Goal: Transaction & Acquisition: Obtain resource

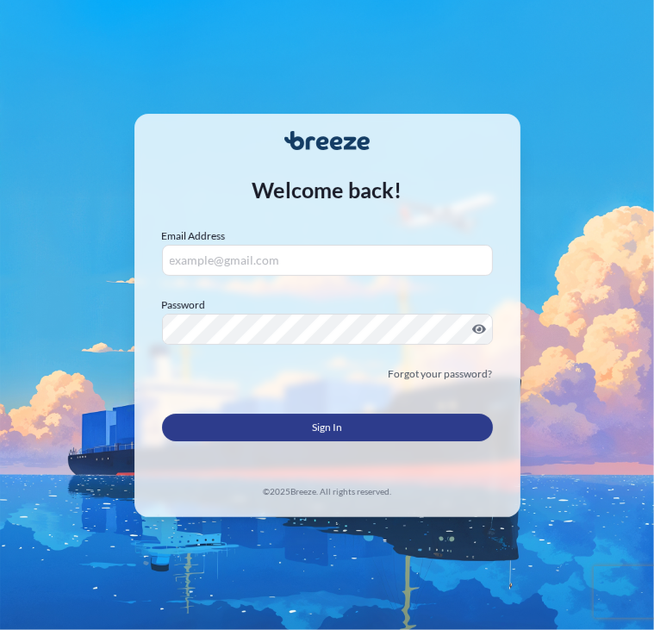
type input "[EMAIL_ADDRESS][DOMAIN_NAME]"
click at [256, 426] on button "Sign In" at bounding box center [327, 428] width 331 height 28
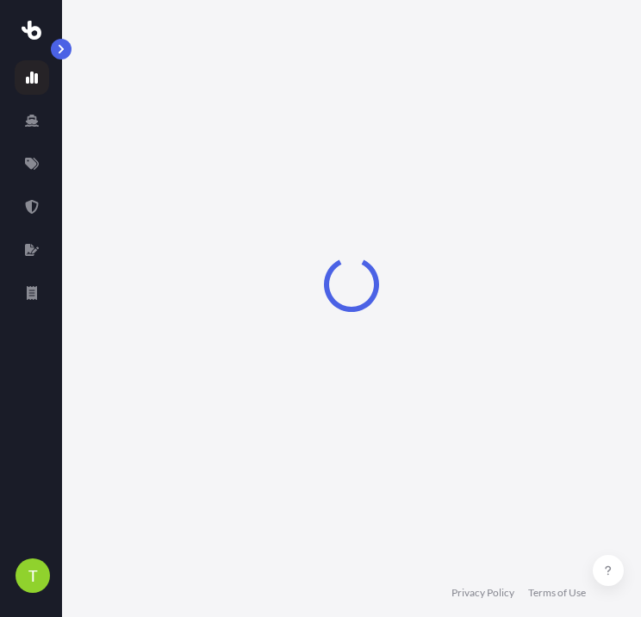
select select "2025"
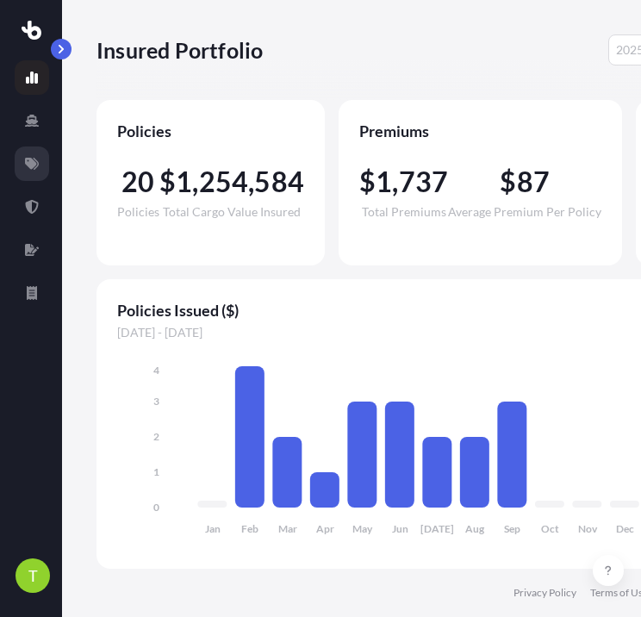
click at [28, 170] on icon at bounding box center [32, 164] width 14 height 14
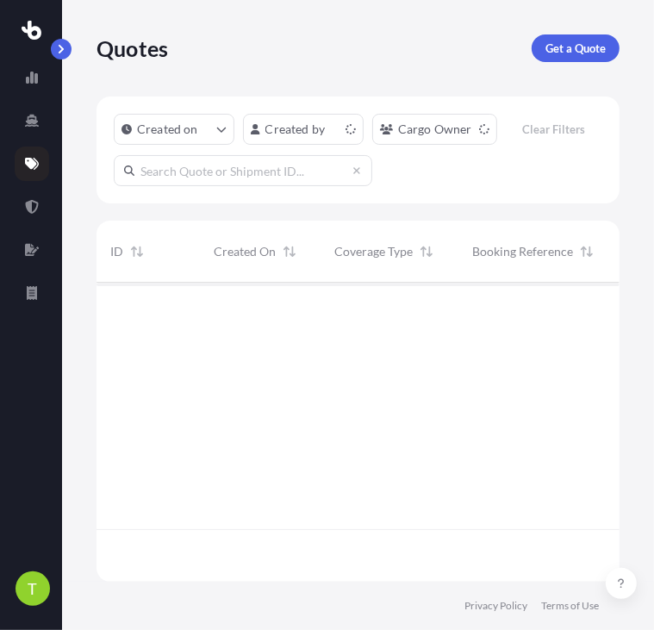
scroll to position [296, 510]
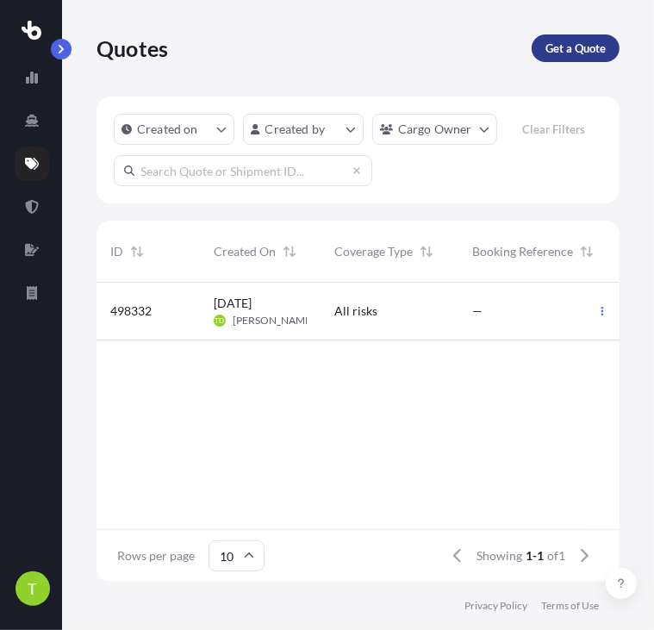
click at [560, 51] on p "Get a Quote" at bounding box center [576, 48] width 60 height 17
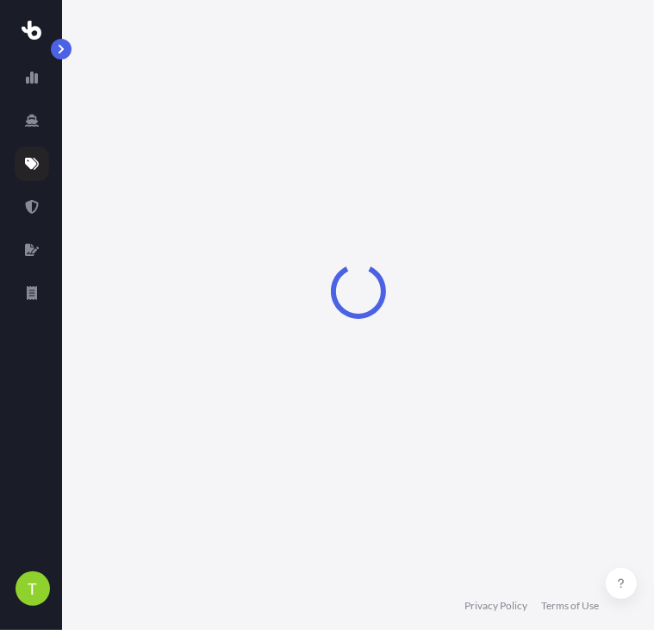
select select "Sea"
select select "1"
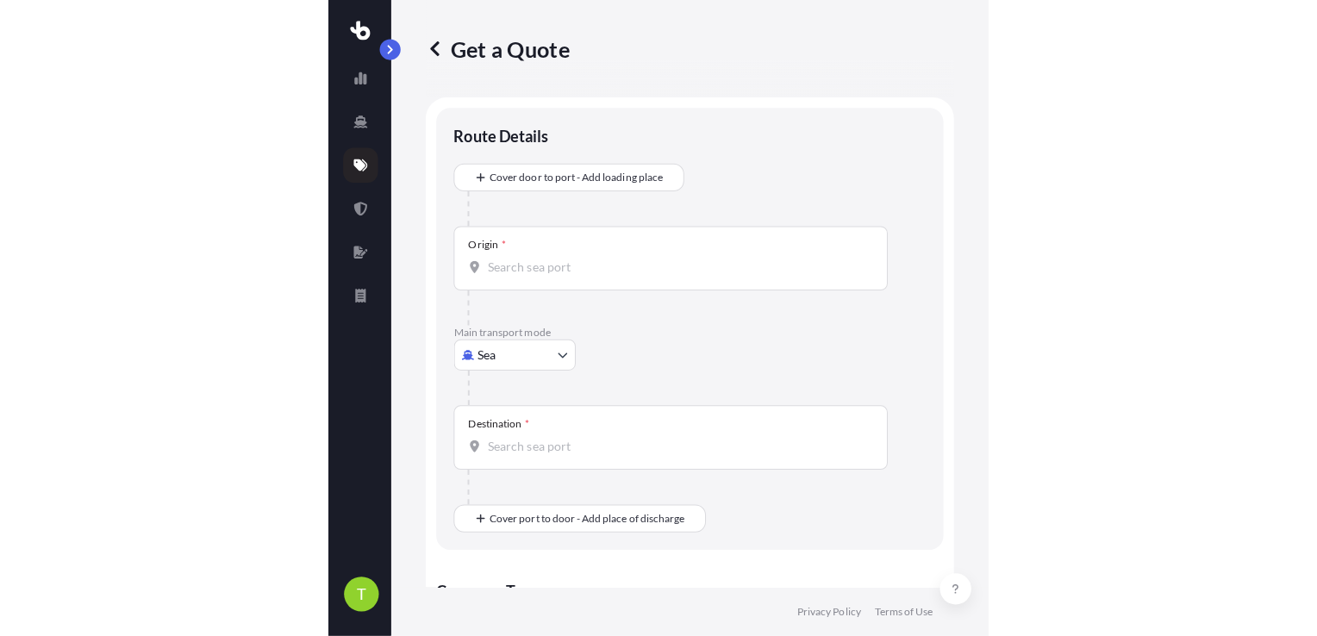
scroll to position [28, 0]
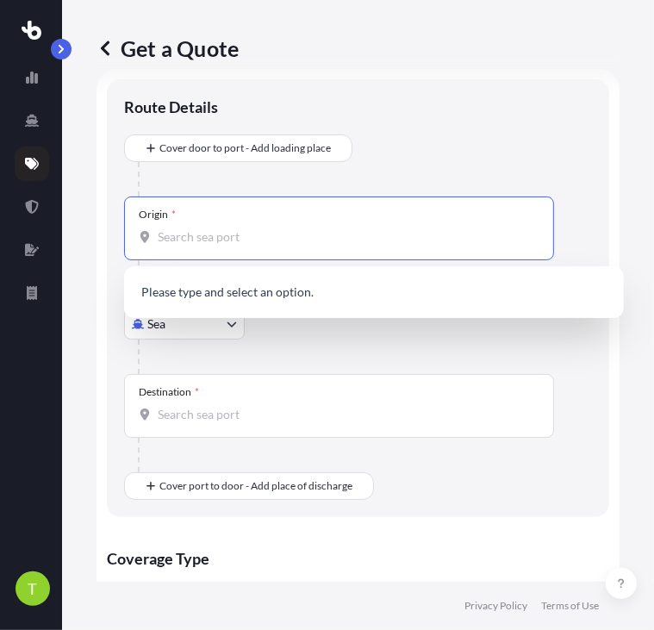
click at [206, 237] on input "Origin *" at bounding box center [345, 236] width 375 height 17
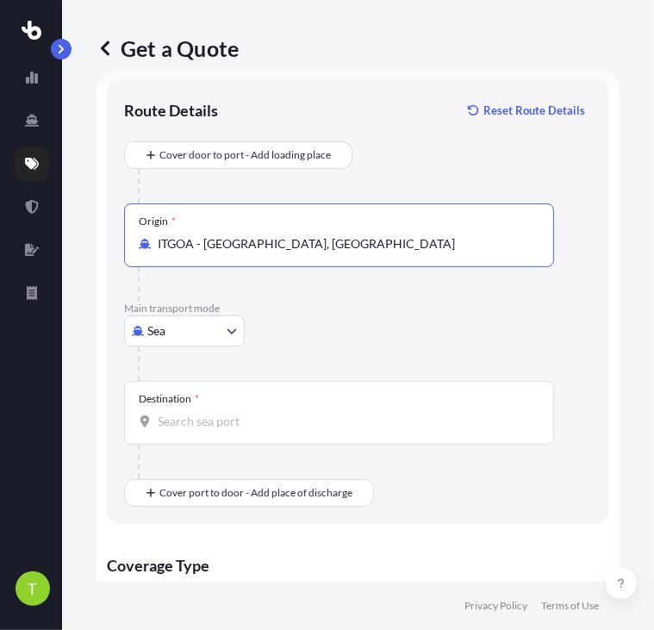
type input "ITGOA - [GEOGRAPHIC_DATA], [GEOGRAPHIC_DATA]"
click at [191, 421] on input "Destination *" at bounding box center [345, 421] width 375 height 17
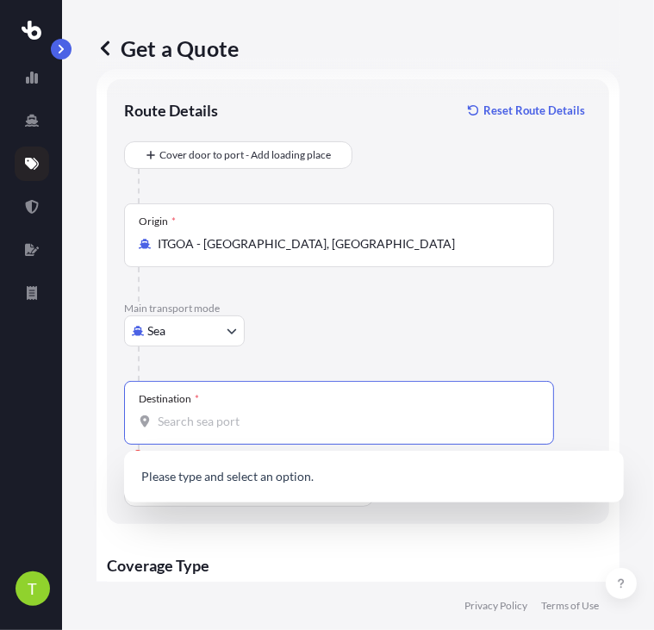
click at [297, 416] on input "Destination * Please select a destination" at bounding box center [345, 421] width 375 height 17
type input "columbus"
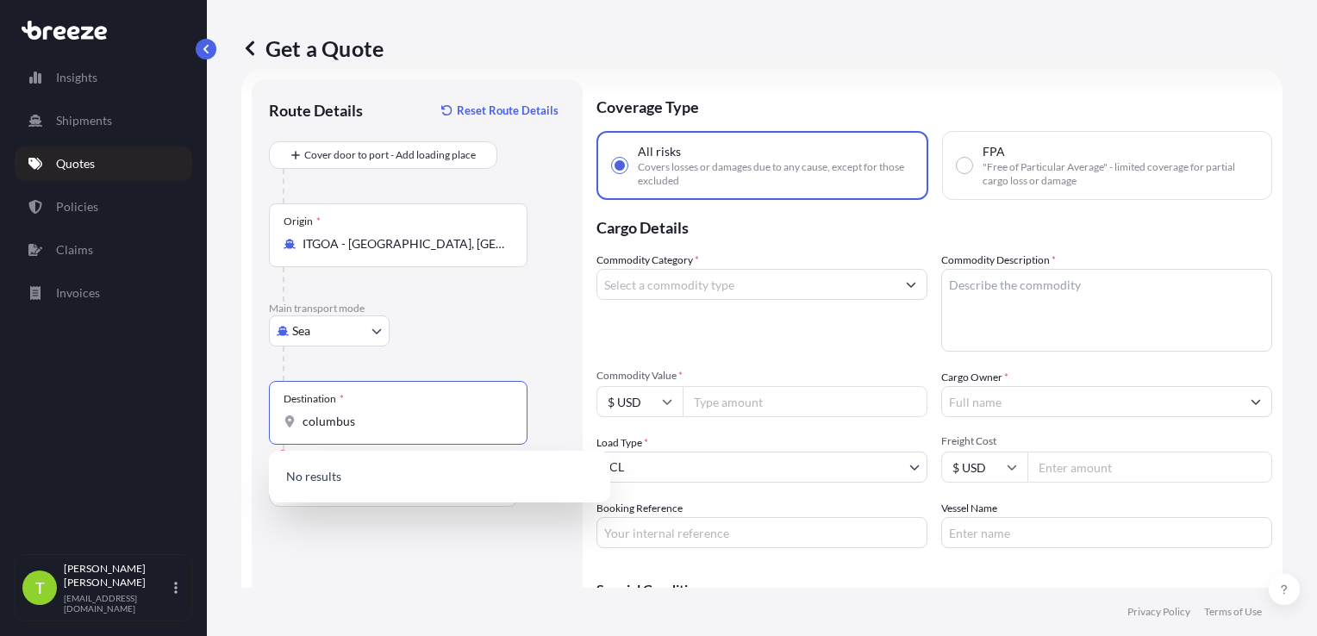
drag, startPoint x: 351, startPoint y: 415, endPoint x: 228, endPoint y: 445, distance: 125.8
click at [228, 445] on div "Get a Quote Route Details Reset Route Details Cover door to port - Add loading …" at bounding box center [762, 294] width 1110 height 588
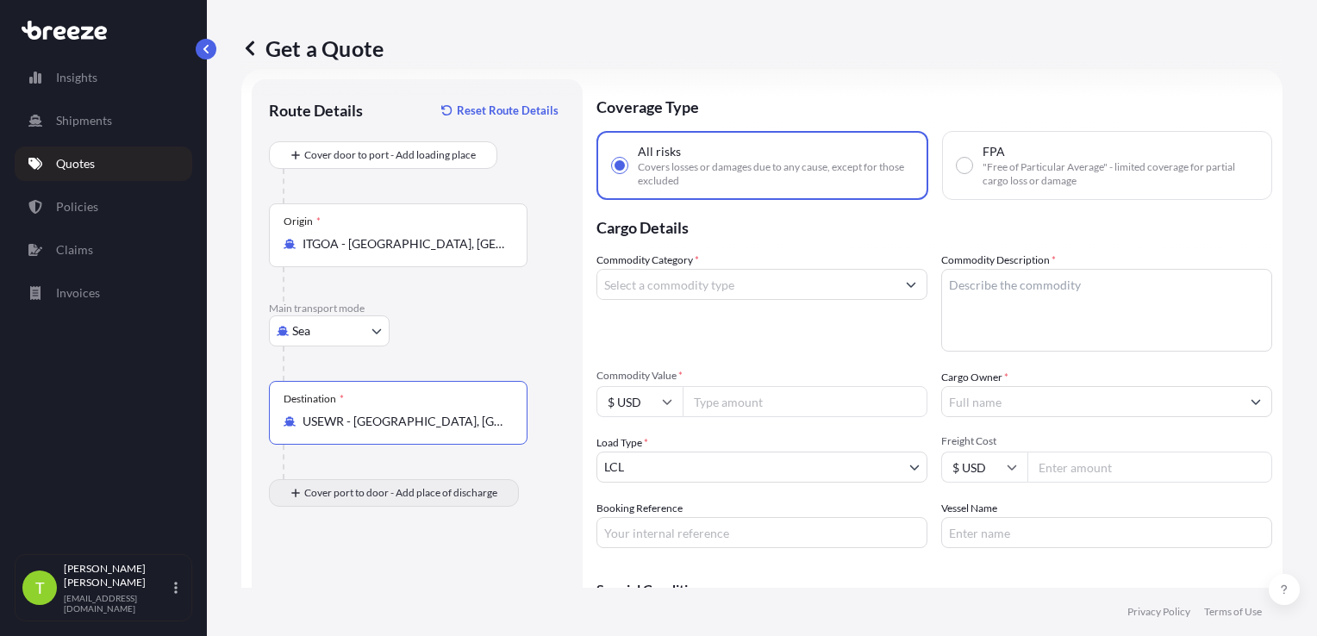
type input "USEWR - [GEOGRAPHIC_DATA], [GEOGRAPHIC_DATA]"
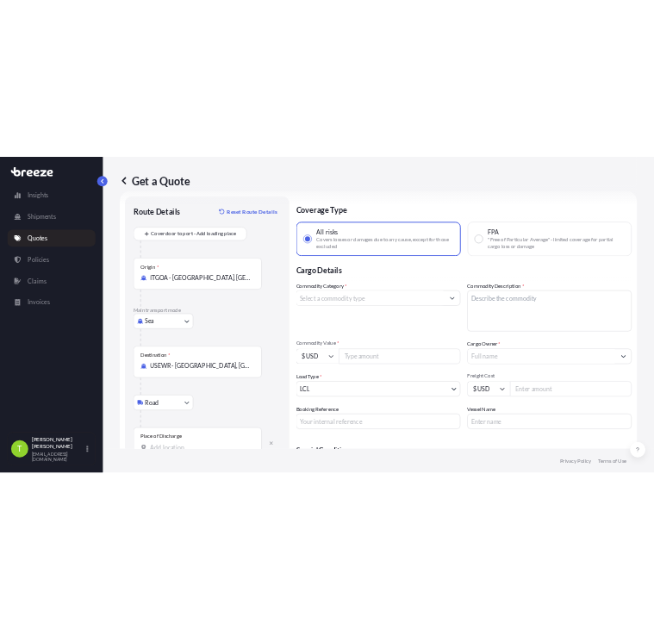
scroll to position [124, 0]
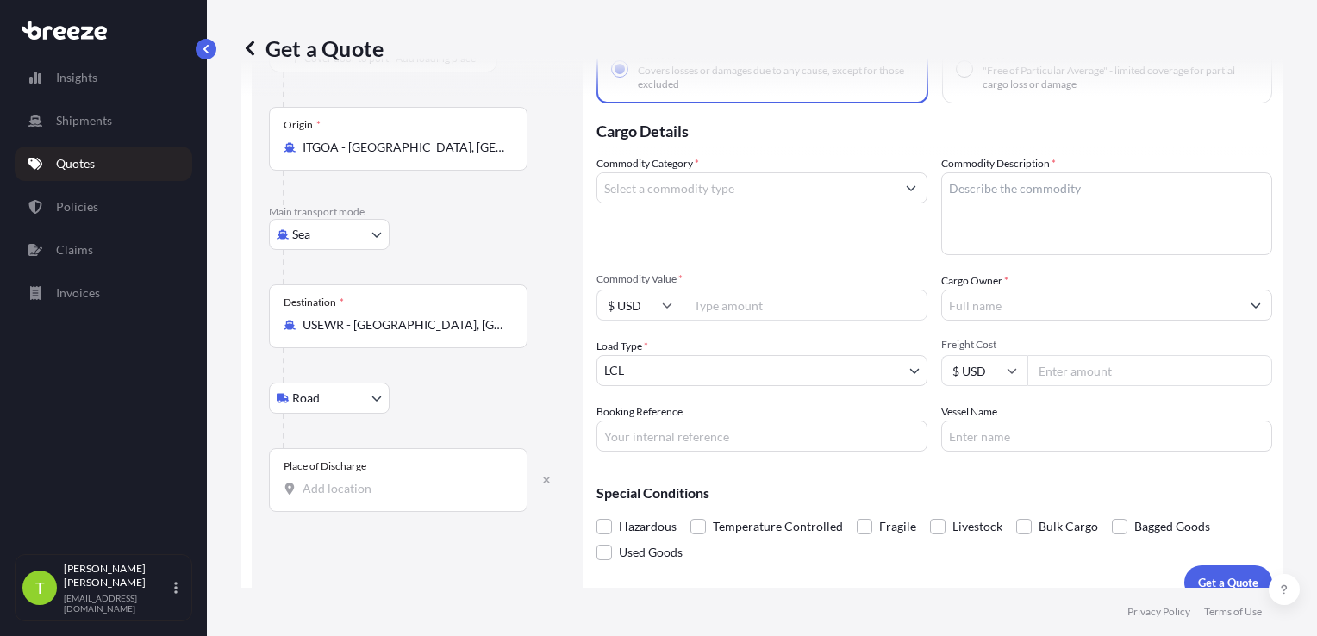
click at [374, 395] on body "3 options available. Insights Shipments Quotes Policies Claims Invoices T [PERS…" at bounding box center [658, 318] width 1317 height 636
click at [324, 477] on div "Rail" at bounding box center [329, 473] width 107 height 31
select select "Rail"
click at [376, 480] on input "Place of Discharge" at bounding box center [404, 488] width 203 height 17
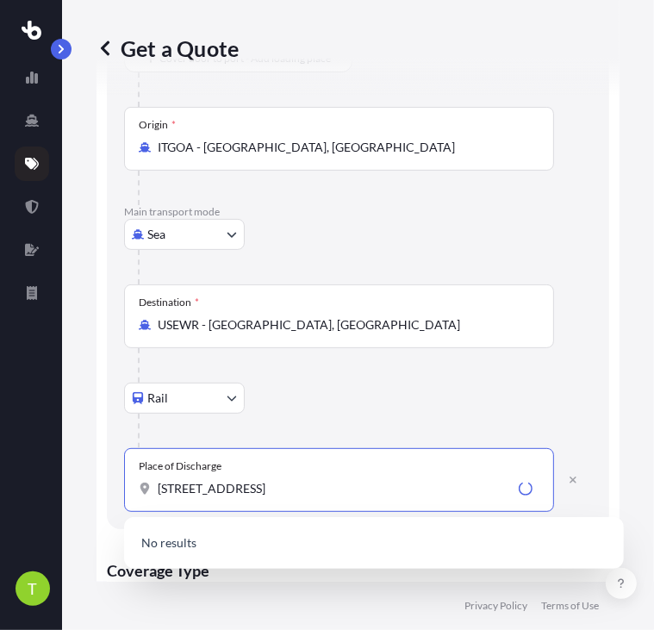
type input "[STREET_ADDRESS]"
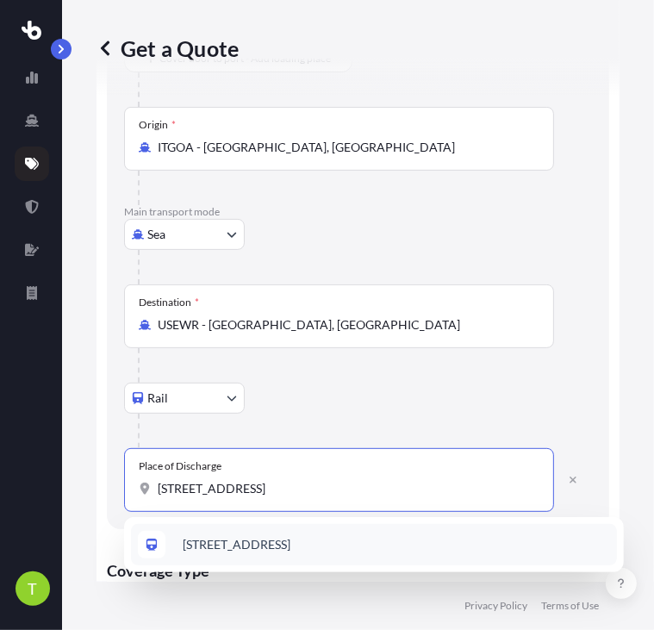
click at [290, 547] on span "[STREET_ADDRESS]" at bounding box center [237, 544] width 108 height 17
select select "Road"
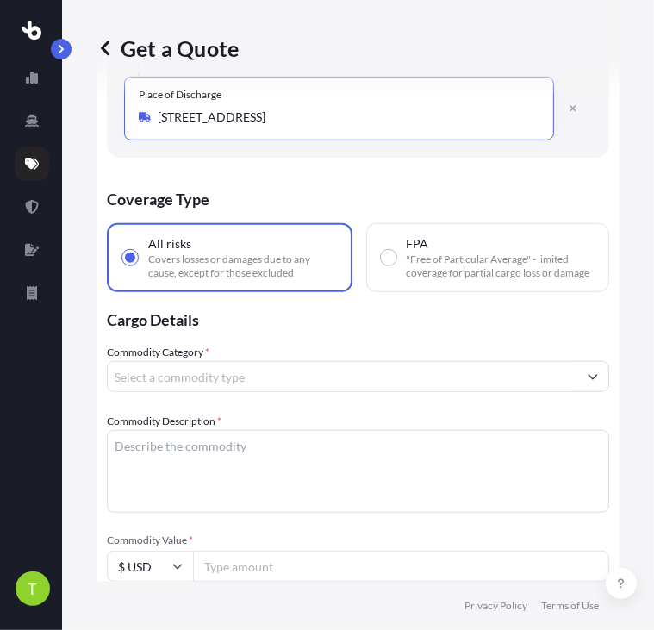
scroll to position [496, 0]
type input "[STREET_ADDRESS]"
click at [386, 382] on input "Commodity Category *" at bounding box center [343, 375] width 470 height 31
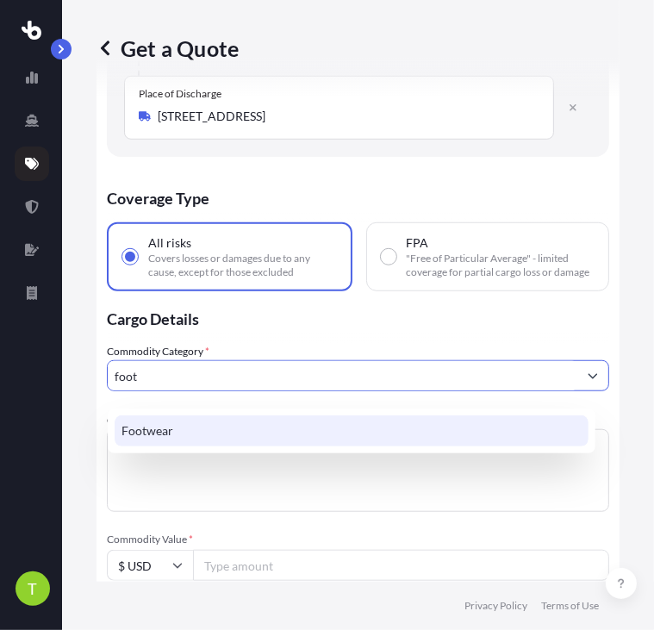
click at [234, 415] on div "Footwear" at bounding box center [352, 430] width 474 height 31
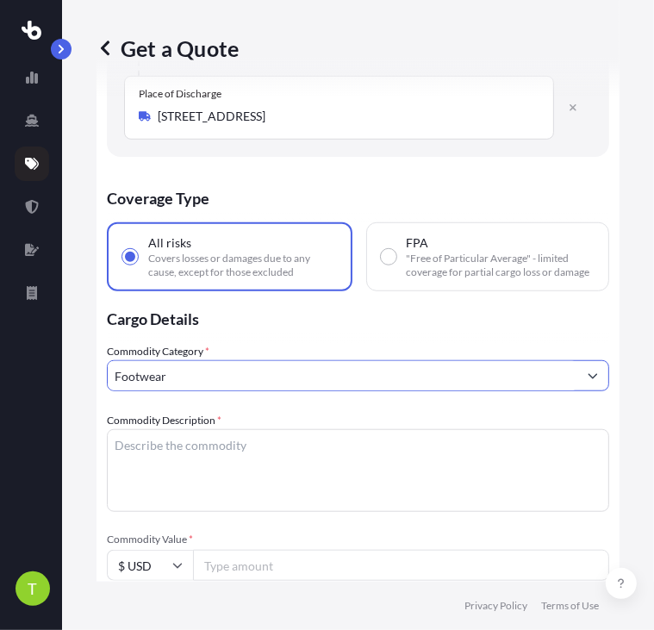
type input "Footwear"
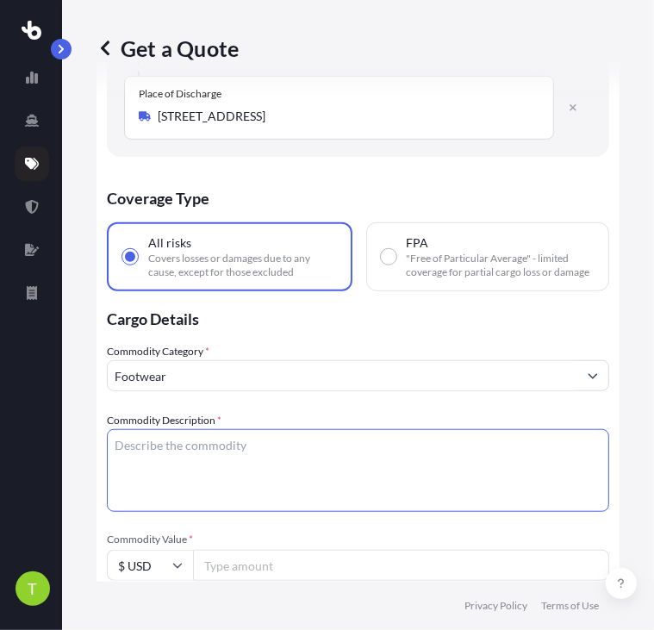
click at [198, 468] on textarea "Commodity Description *" at bounding box center [358, 470] width 502 height 83
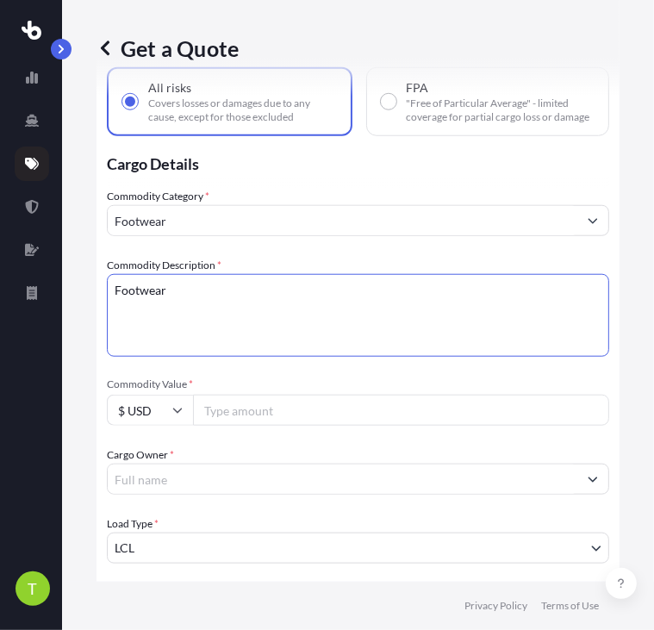
scroll to position [693, 0]
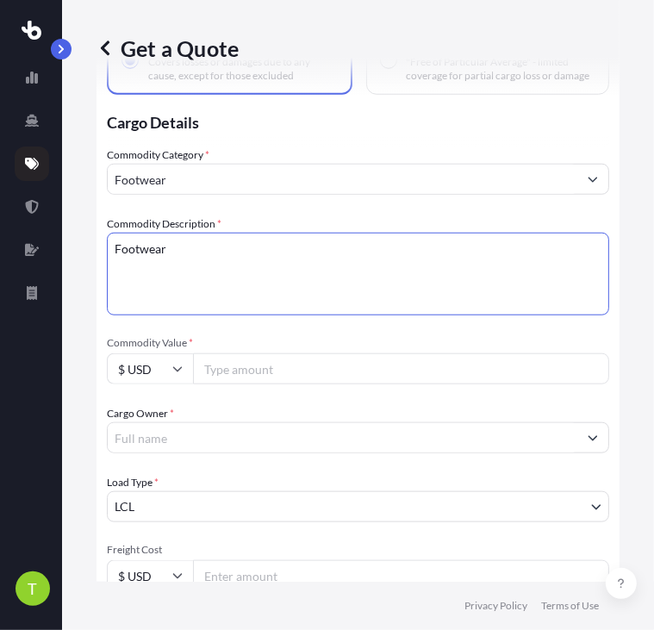
type textarea "Footwear"
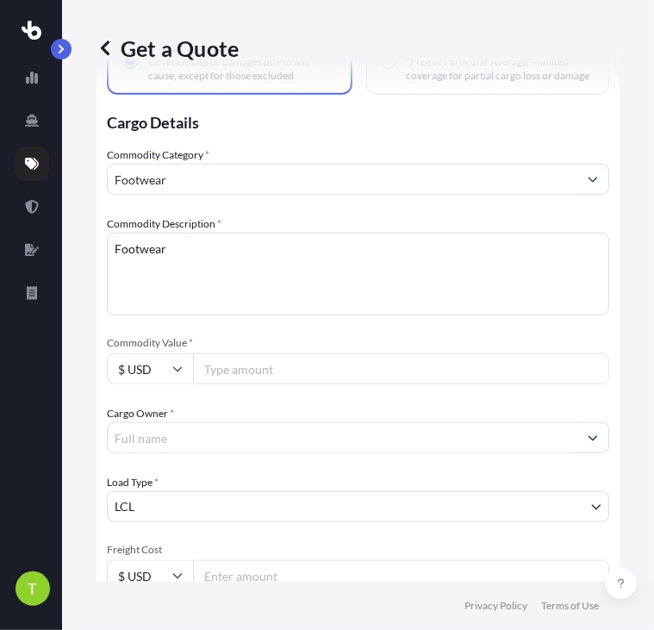
click at [176, 374] on icon at bounding box center [177, 369] width 10 height 10
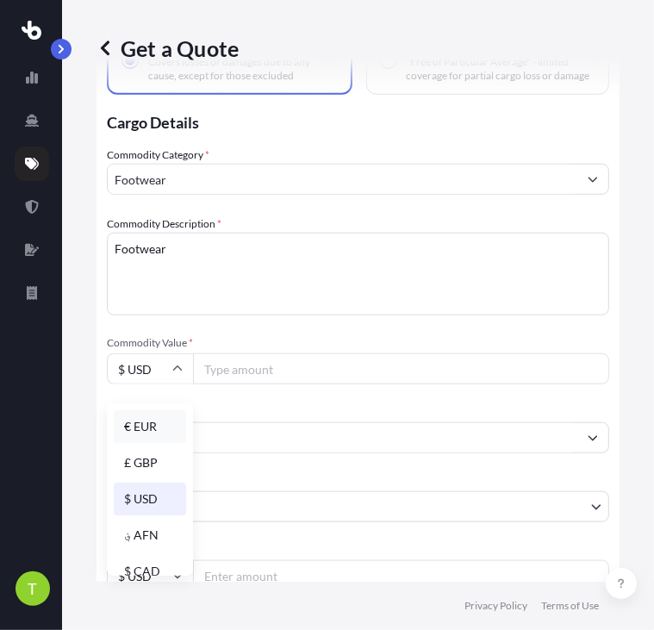
click at [149, 427] on div "€ EUR" at bounding box center [150, 426] width 72 height 33
type input "€ EUR"
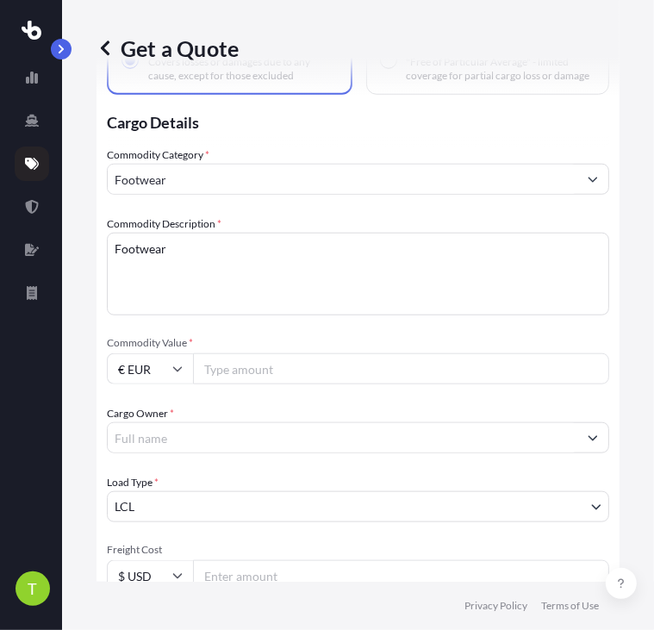
click at [334, 375] on input "Commodity Value *" at bounding box center [401, 368] width 416 height 31
click at [224, 379] on input "210098.31" at bounding box center [401, 368] width 416 height 31
type input "210098.31"
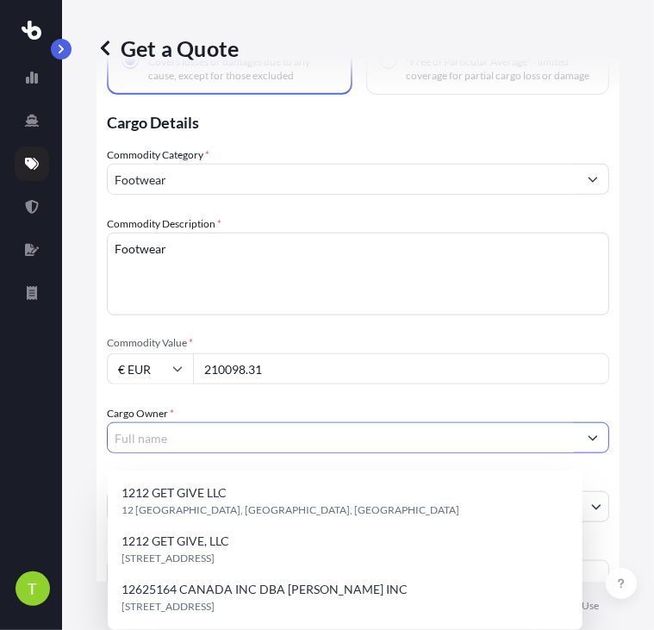
click at [269, 448] on input "Cargo Owner *" at bounding box center [343, 437] width 470 height 31
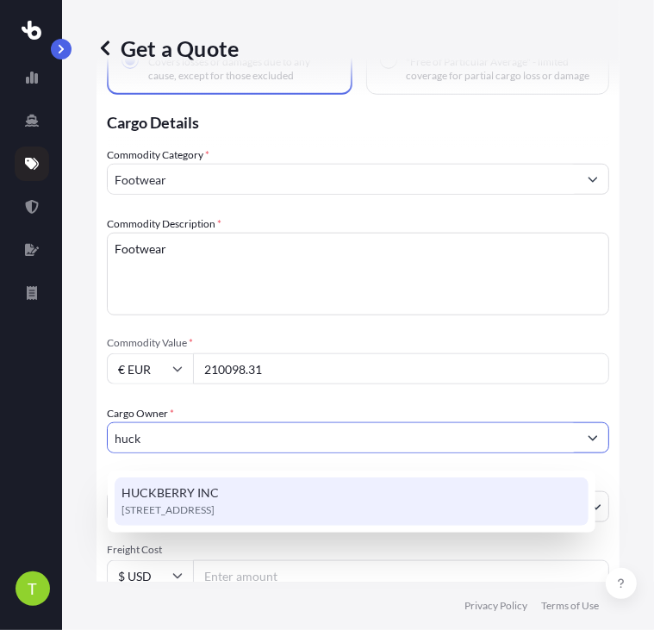
click at [215, 518] on span "[STREET_ADDRESS]" at bounding box center [168, 510] width 93 height 17
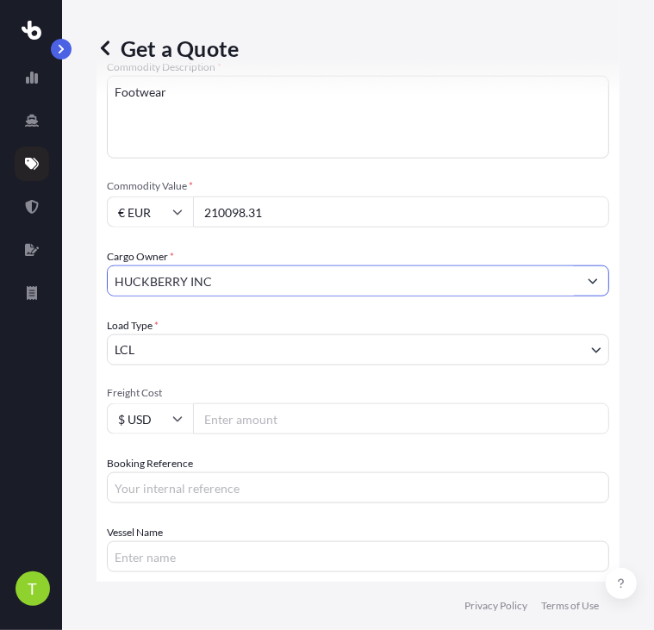
scroll to position [851, 0]
type input "HUCKBERRY INC"
click at [226, 353] on body "15 options available. 4 options available. 0 options available. 1 option availa…" at bounding box center [327, 315] width 654 height 630
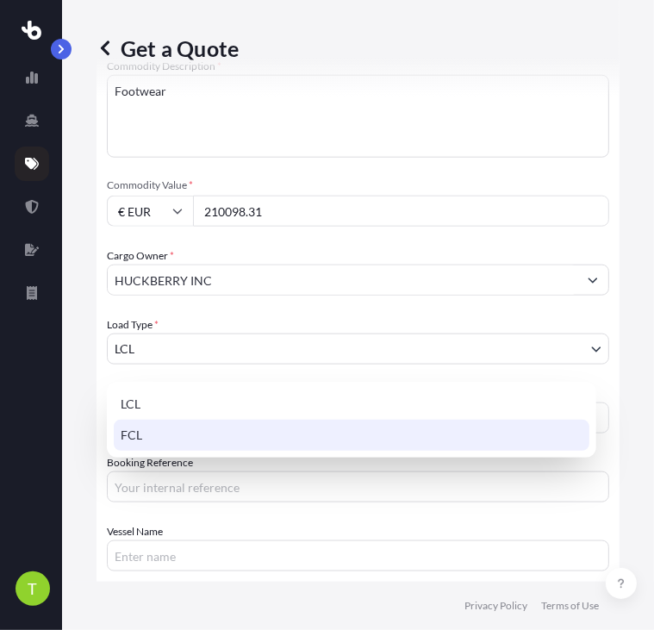
click at [197, 435] on div "FCL" at bounding box center [352, 435] width 476 height 31
select select "2"
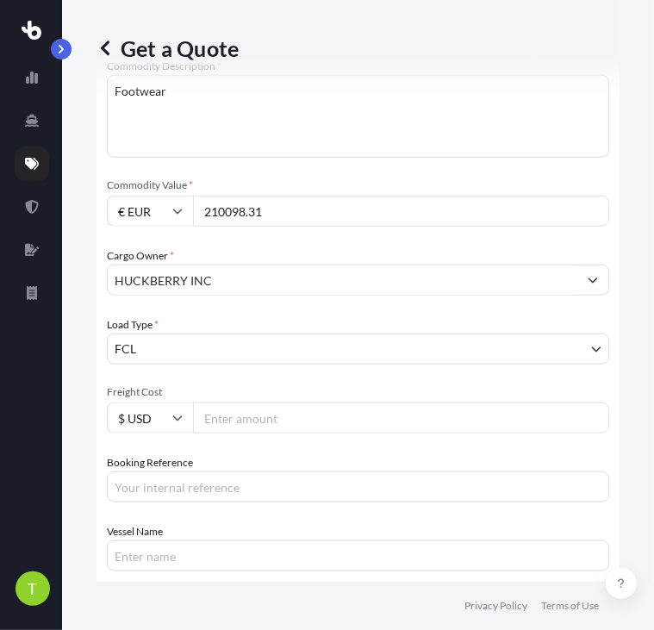
click at [281, 434] on input "Freight Cost" at bounding box center [401, 417] width 416 height 31
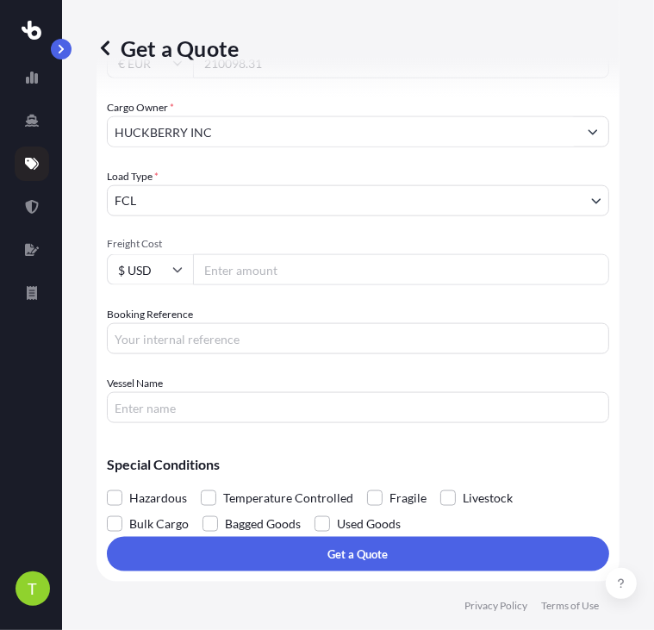
scroll to position [920, 0]
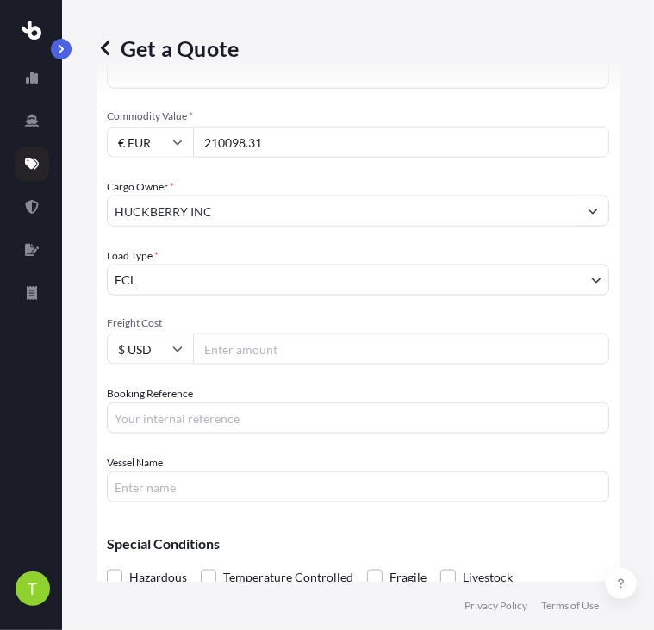
click at [454, 362] on input "Freight Cost" at bounding box center [401, 349] width 416 height 31
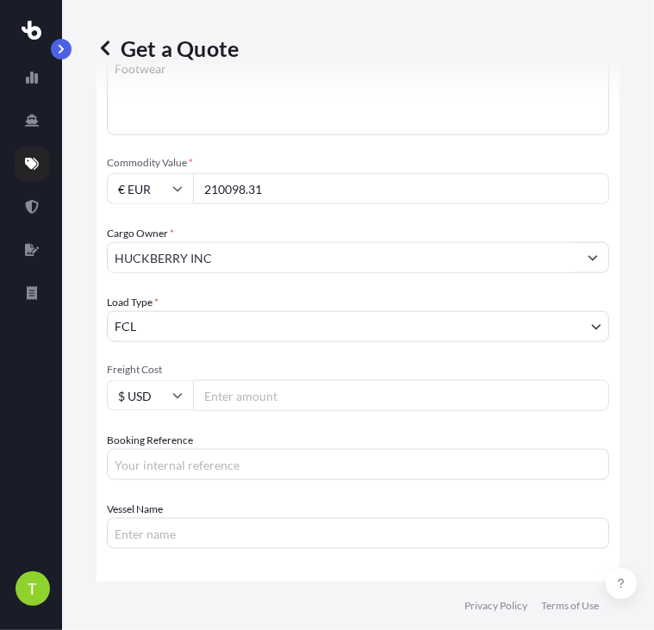
scroll to position [870, 0]
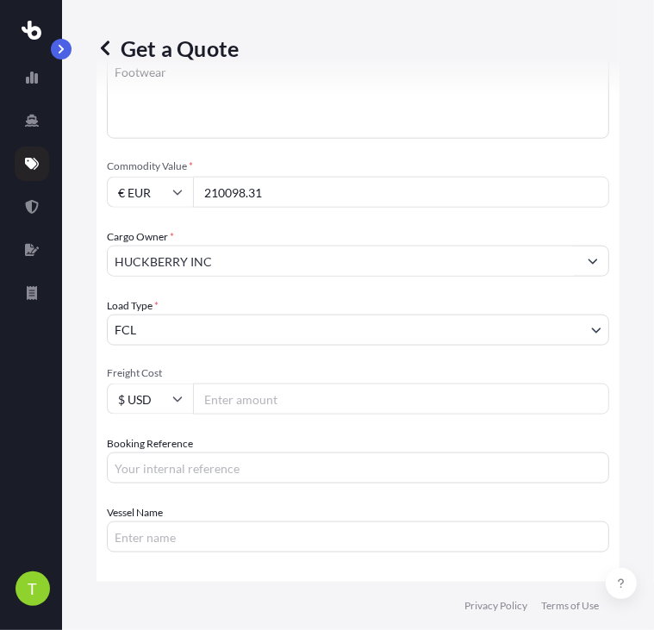
click at [284, 415] on input "Freight Cost" at bounding box center [401, 399] width 416 height 31
click at [58, 316] on div "T" at bounding box center [31, 315] width 62 height 630
click at [30, 430] on div at bounding box center [31, 303] width 33 height 517
click at [253, 415] on input "Freight Cost" at bounding box center [401, 399] width 416 height 31
type input "6892.60"
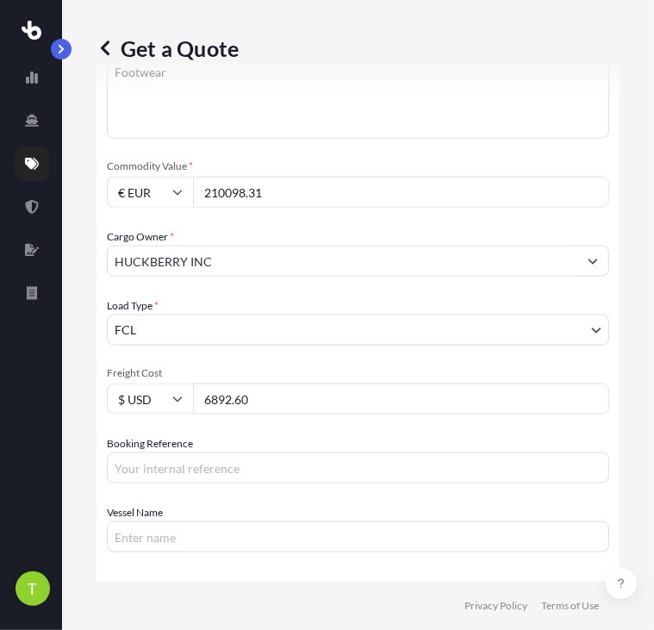
click at [245, 473] on input "Booking Reference" at bounding box center [358, 467] width 502 height 31
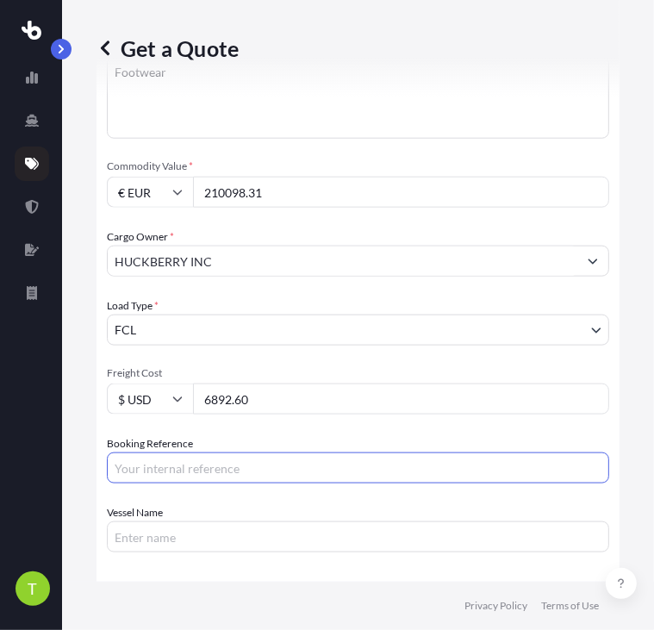
paste input "S00107145"
type input "S00107145"
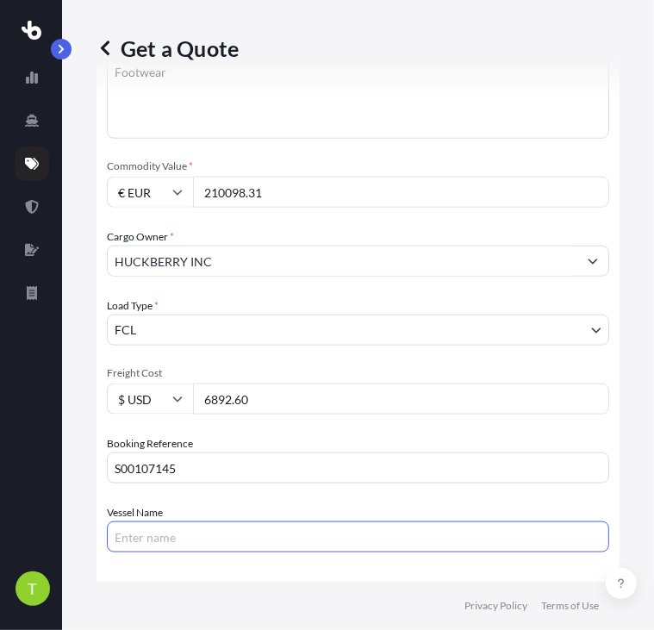
click at [190, 545] on input "Vessel Name" at bounding box center [358, 536] width 502 height 31
paste input "PORTO CHELI540W"
click at [191, 547] on input "PORTO CHELI540W" at bounding box center [358, 536] width 502 height 31
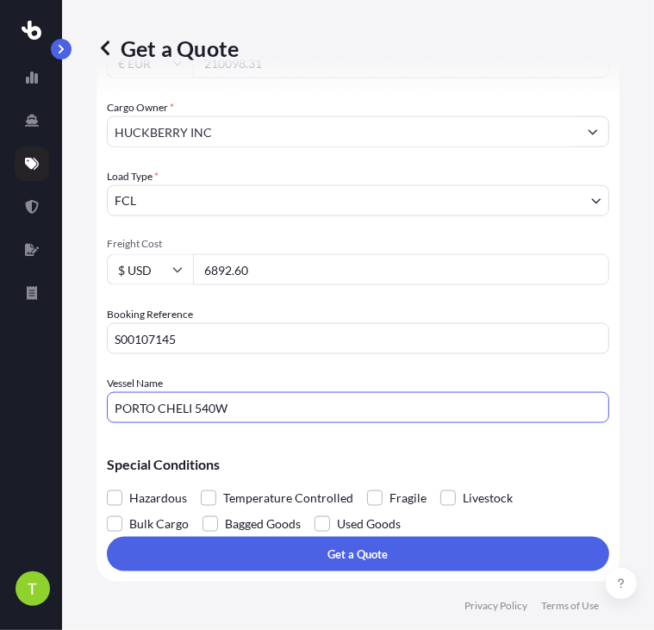
scroll to position [1008, 0]
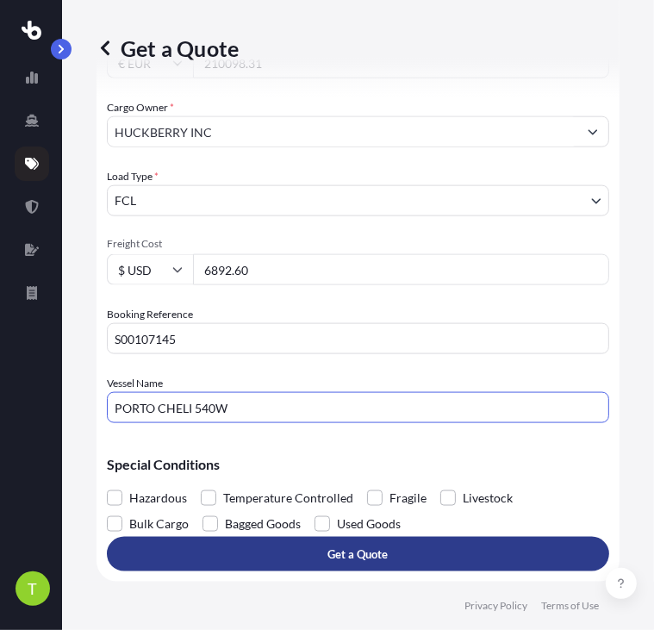
type input "PORTO CHELI 540W"
click at [229, 560] on button "Get a Quote" at bounding box center [358, 554] width 502 height 34
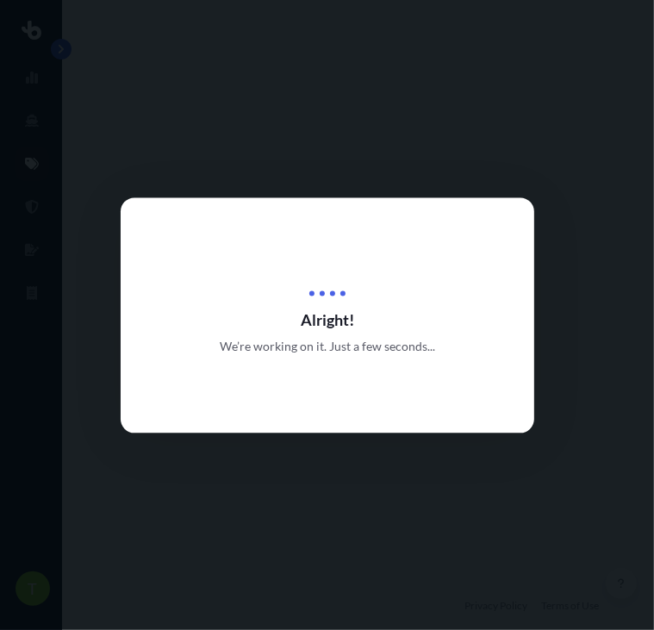
select select "Sea"
select select "Road"
select select "2"
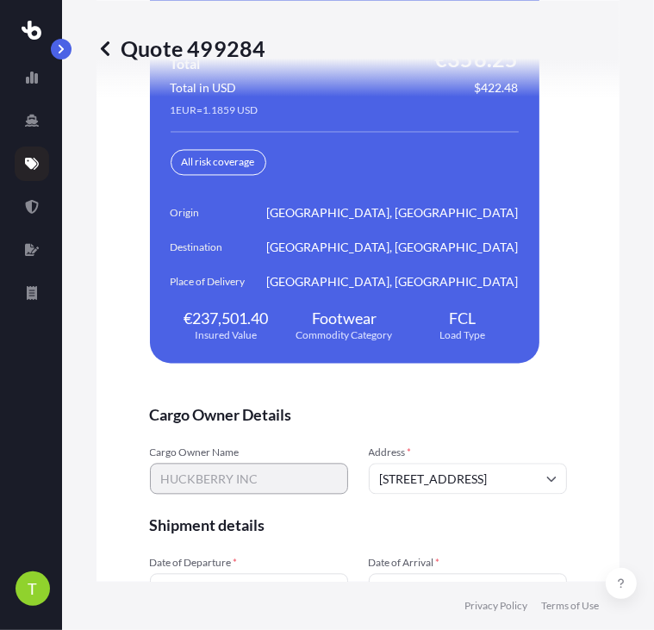
scroll to position [5178, 0]
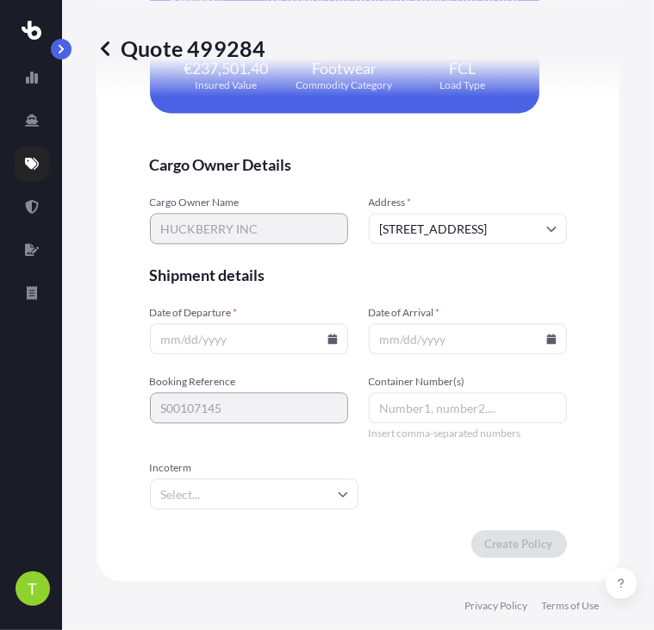
click at [237, 343] on input "Date of Departure *" at bounding box center [249, 338] width 198 height 31
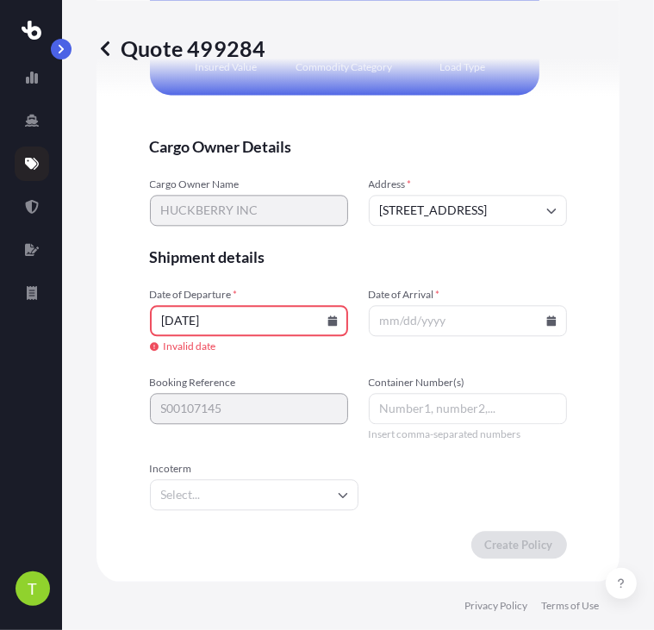
click at [197, 336] on input "[DATE]" at bounding box center [249, 320] width 198 height 31
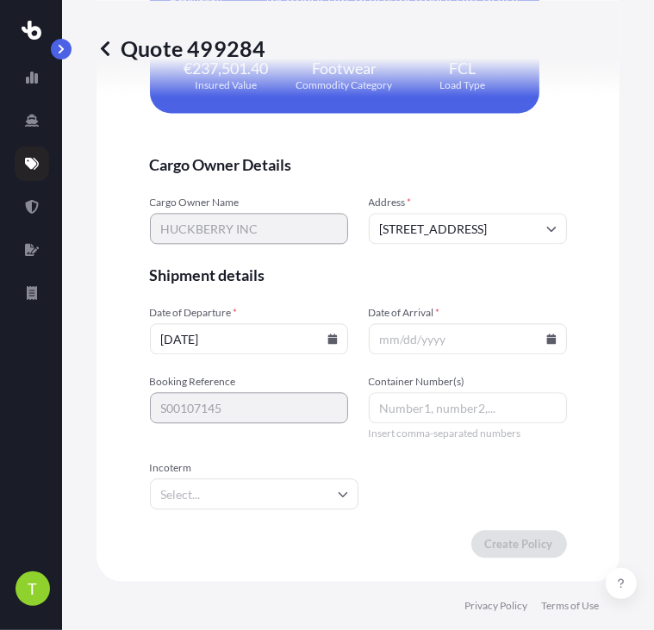
type input "[DATE]"
click at [403, 348] on input "Date of Arrival *" at bounding box center [468, 338] width 198 height 31
type input "[DATE]"
click at [415, 412] on input "Container Number(s)" at bounding box center [468, 407] width 198 height 31
type input "NA"
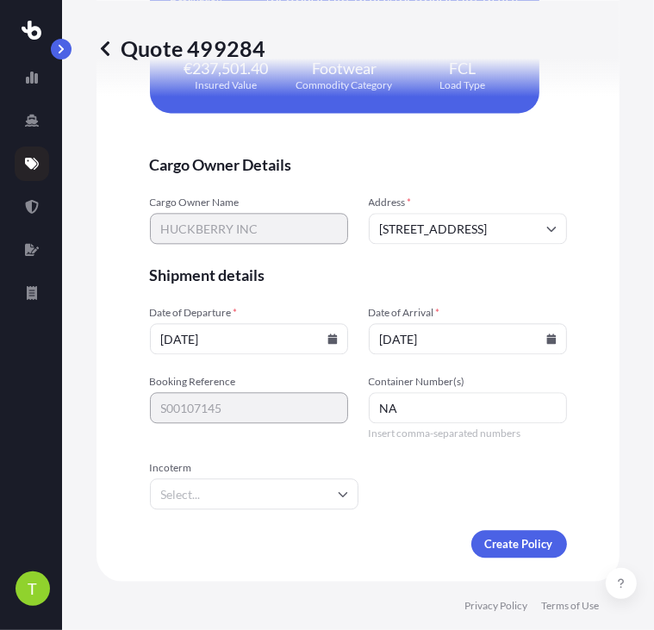
click at [241, 495] on input "Incoterm" at bounding box center [254, 493] width 209 height 31
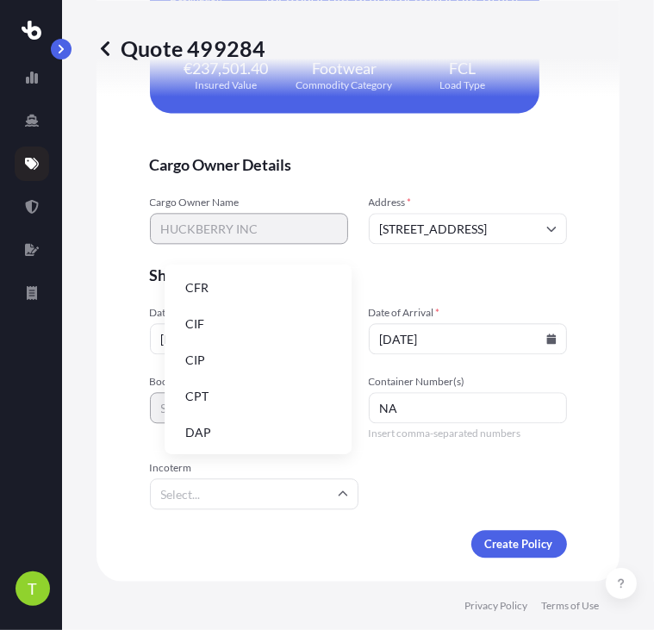
scroll to position [162, 0]
click at [223, 372] on li "EXW" at bounding box center [258, 379] width 173 height 33
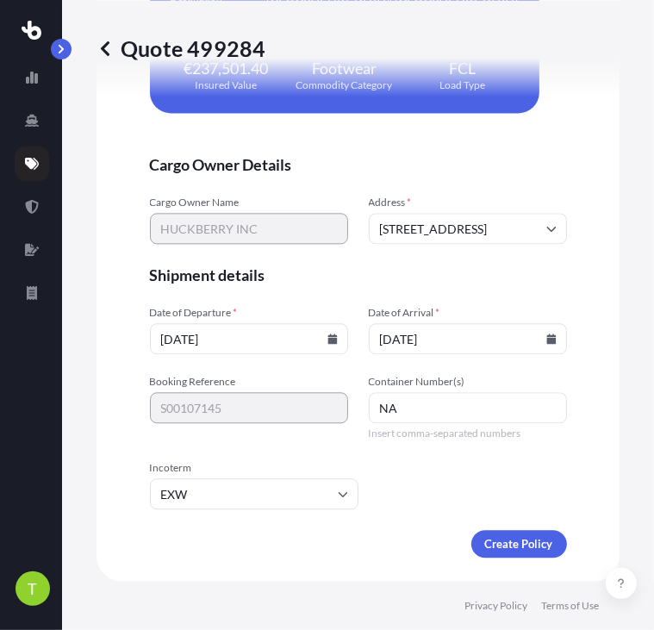
click at [374, 495] on form "Cargo Owner Details Cargo Owner Name HUCKBERRY INC Address * [STREET_ADDRESS] S…" at bounding box center [358, 355] width 417 height 403
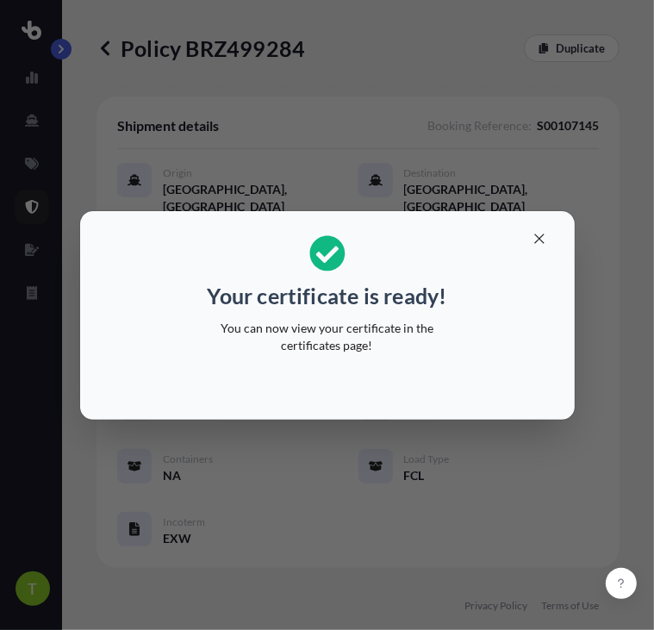
click at [341, 320] on p "You can now view your certificate in the certificates page!" at bounding box center [327, 337] width 265 height 34
click at [541, 239] on icon "button" at bounding box center [540, 239] width 16 height 16
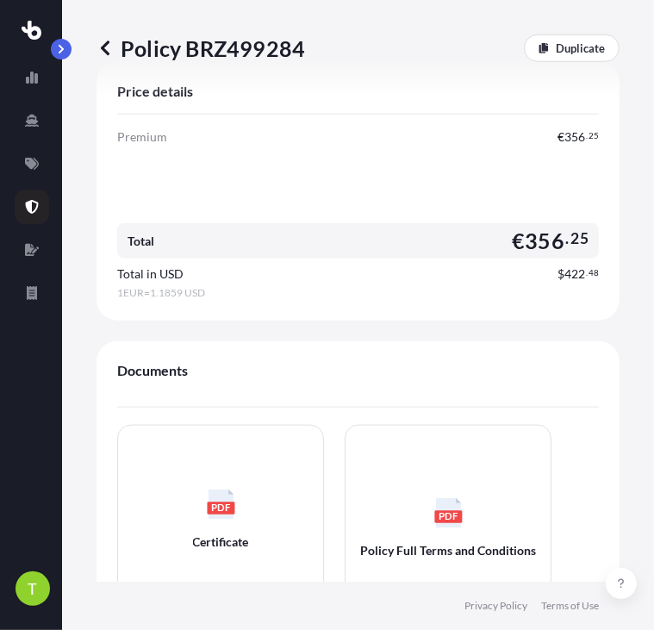
scroll to position [978, 0]
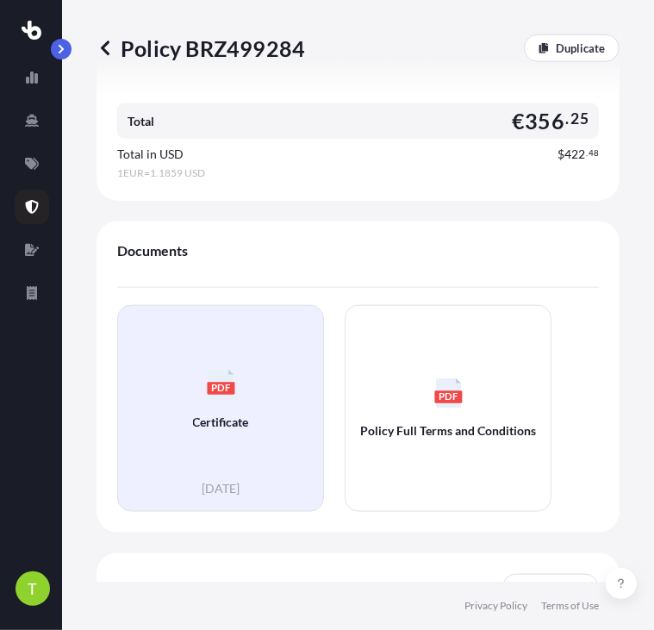
click at [224, 414] on span "Certificate" at bounding box center [221, 422] width 56 height 17
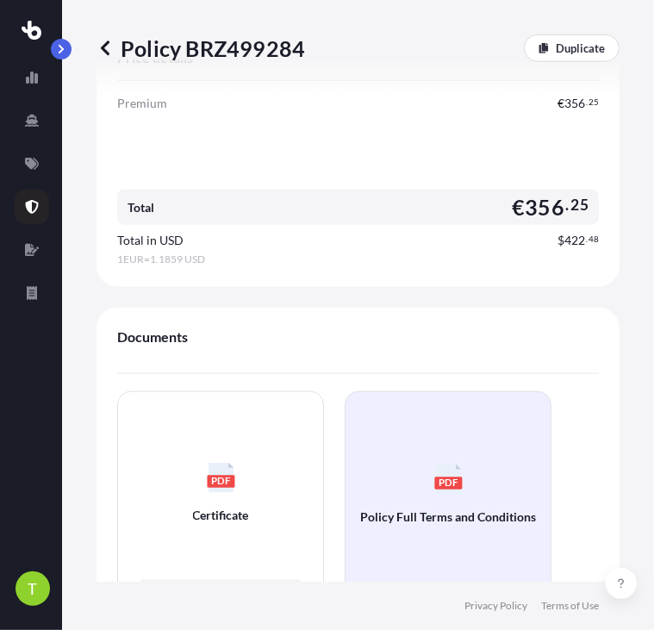
scroll to position [840, 0]
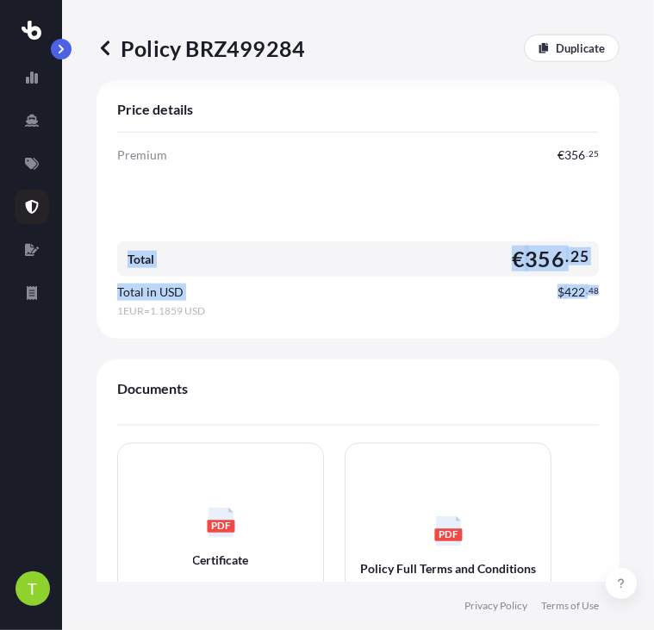
drag, startPoint x: 583, startPoint y: 254, endPoint x: 129, endPoint y: 211, distance: 456.2
click at [129, 241] on div "Total € 356 . 25 Total in USD $ 422 . 48 1 EUR = 1.1859 USD" at bounding box center [358, 279] width 482 height 77
copy div "Total € 356 . 25 Total in USD $ 422 . 48"
